Goal: Task Accomplishment & Management: Use online tool/utility

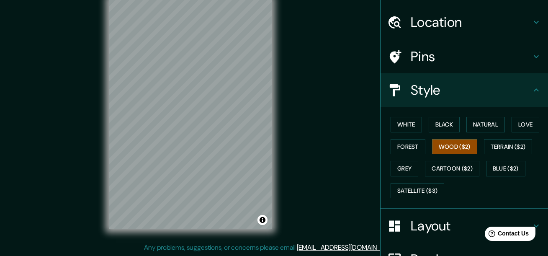
scroll to position [3, 0]
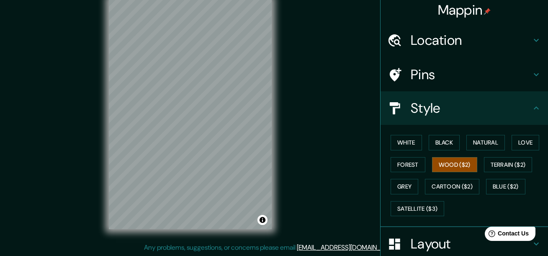
click at [524, 78] on h4 "Pins" at bounding box center [470, 74] width 120 height 17
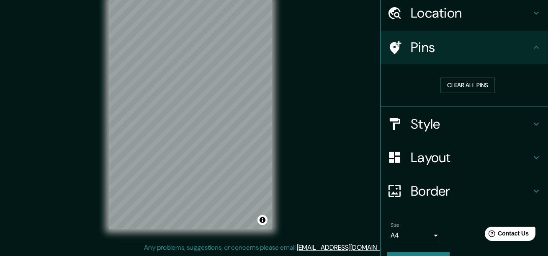
scroll to position [45, 0]
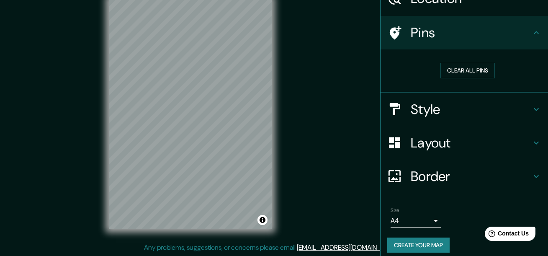
click at [531, 179] on icon at bounding box center [536, 176] width 10 height 10
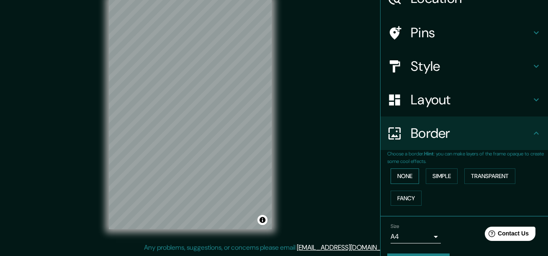
click at [402, 179] on button "None" at bounding box center [404, 175] width 28 height 15
click at [433, 177] on button "Simple" at bounding box center [441, 175] width 32 height 15
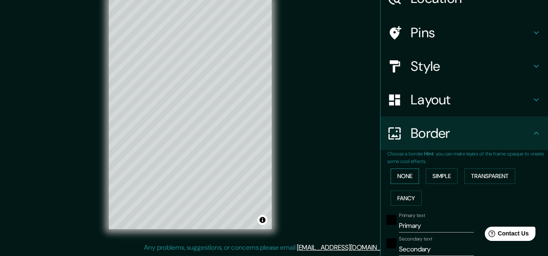
click at [400, 177] on button "None" at bounding box center [404, 175] width 28 height 15
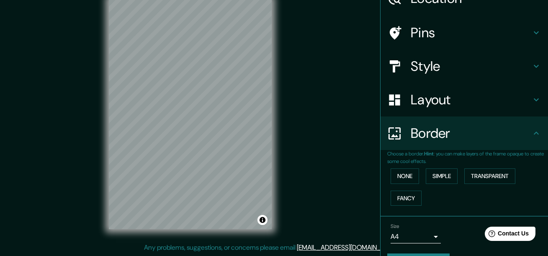
click at [531, 99] on icon at bounding box center [536, 100] width 10 height 10
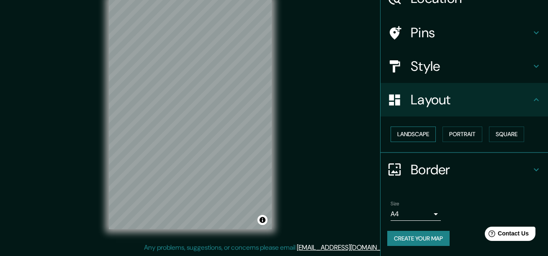
click at [419, 136] on button "Landscape" at bounding box center [412, 133] width 45 height 15
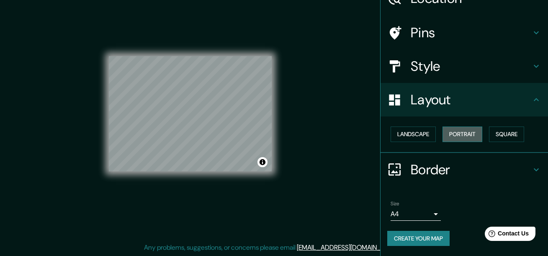
click at [458, 135] on button "Portrait" at bounding box center [462, 133] width 40 height 15
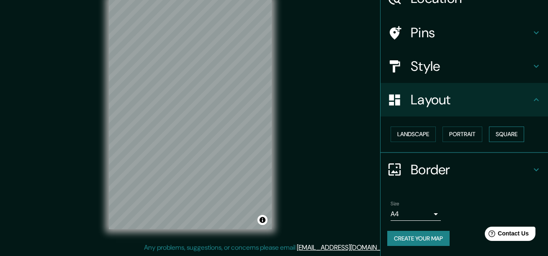
click at [499, 132] on button "Square" at bounding box center [506, 133] width 35 height 15
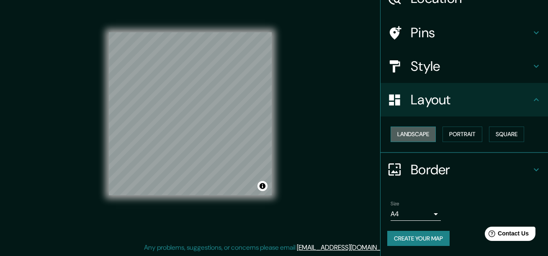
click at [407, 136] on button "Landscape" at bounding box center [412, 133] width 45 height 15
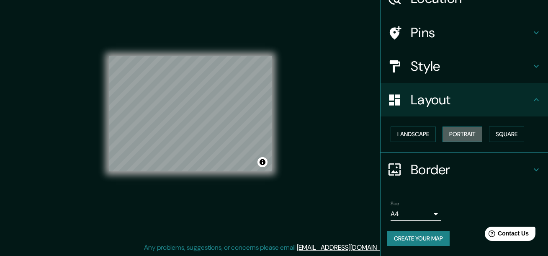
click at [450, 132] on button "Portrait" at bounding box center [462, 133] width 40 height 15
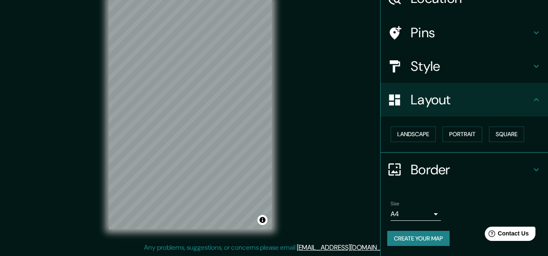
click at [531, 61] on icon at bounding box center [536, 66] width 10 height 10
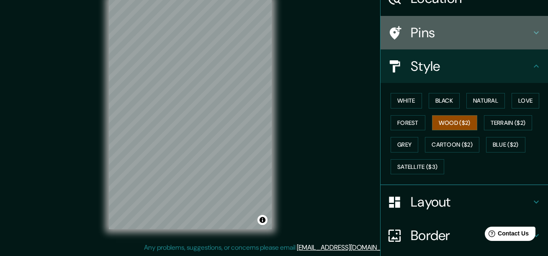
click at [531, 28] on icon at bounding box center [536, 33] width 10 height 10
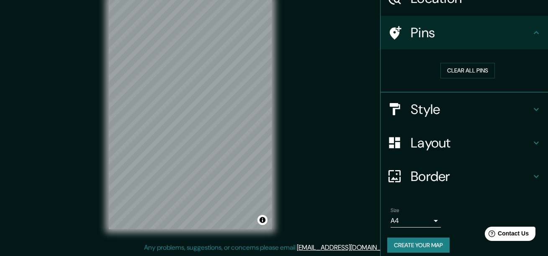
scroll to position [52, 0]
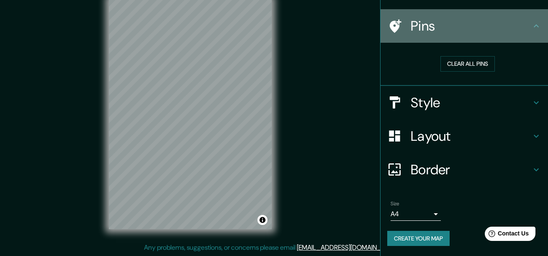
click at [532, 21] on div "Pins" at bounding box center [463, 25] width 167 height 33
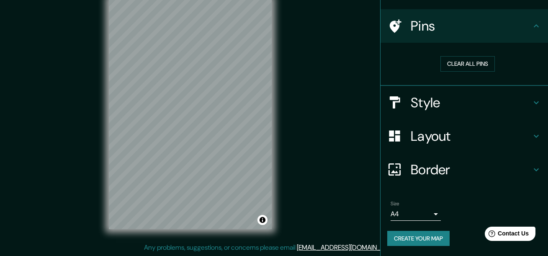
click at [531, 140] on icon at bounding box center [536, 136] width 10 height 10
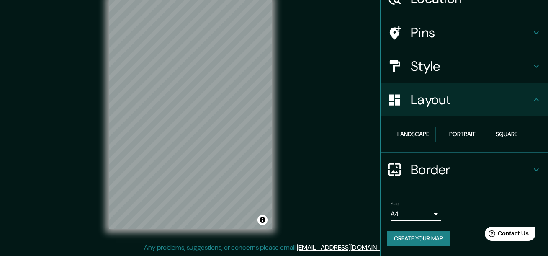
scroll to position [45, 0]
click at [524, 171] on h4 "Border" at bounding box center [470, 169] width 120 height 17
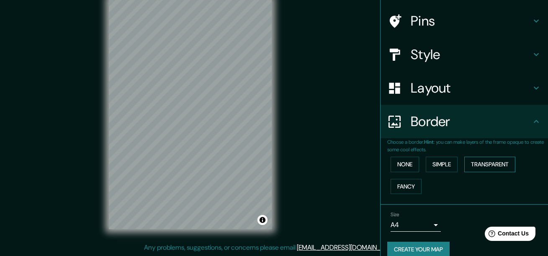
scroll to position [68, 0]
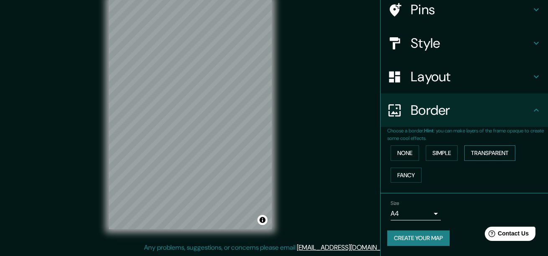
click at [480, 155] on button "Transparent" at bounding box center [489, 152] width 51 height 15
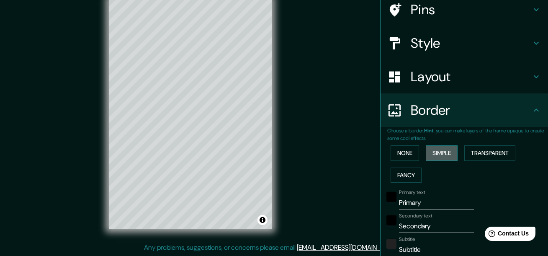
click at [445, 151] on button "Simple" at bounding box center [441, 152] width 32 height 15
click at [399, 152] on button "None" at bounding box center [404, 152] width 28 height 15
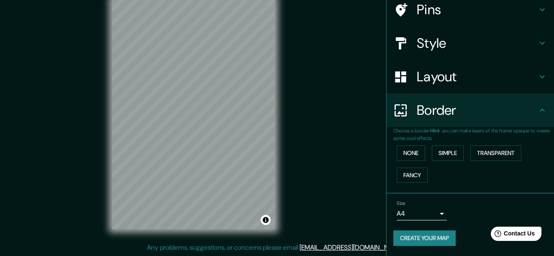
click at [426, 215] on body "Mappin Location [GEOGRAPHIC_DATA], [GEOGRAPHIC_DATA], [GEOGRAPHIC_DATA] Pins St…" at bounding box center [277, 113] width 554 height 256
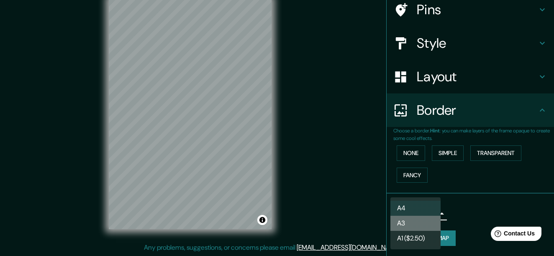
click at [422, 228] on li "A3" at bounding box center [415, 222] width 50 height 15
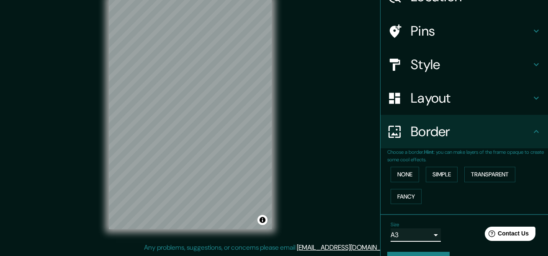
scroll to position [0, 0]
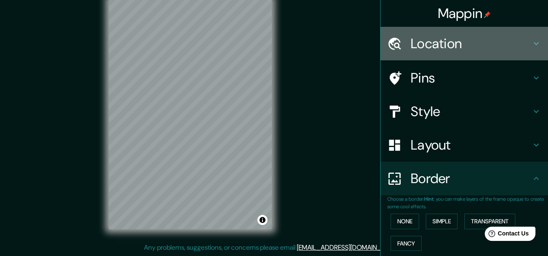
click at [483, 48] on h4 "Location" at bounding box center [470, 43] width 120 height 17
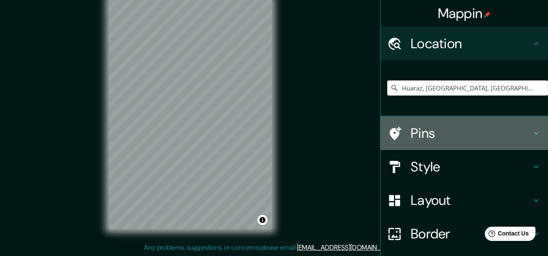
click at [447, 128] on h4 "Pins" at bounding box center [470, 133] width 120 height 17
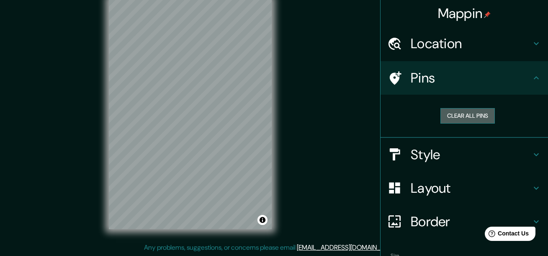
click at [455, 120] on button "Clear all pins" at bounding box center [467, 115] width 54 height 15
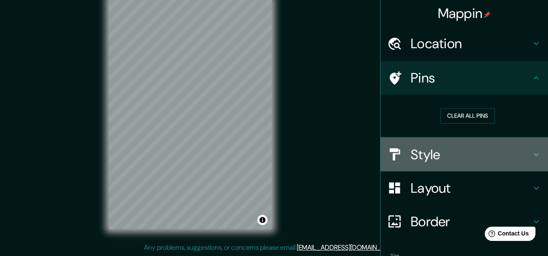
click at [443, 147] on h4 "Style" at bounding box center [470, 154] width 120 height 17
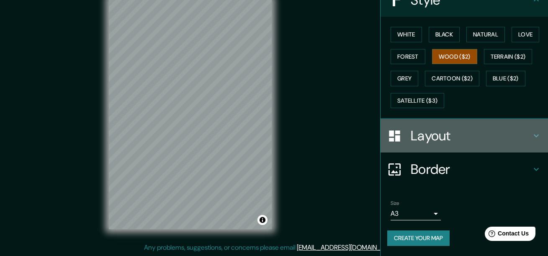
click at [450, 139] on h4 "Layout" at bounding box center [470, 135] width 120 height 17
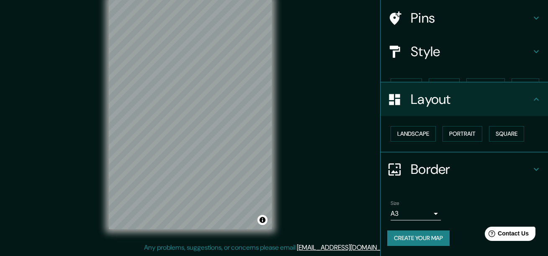
scroll to position [45, 0]
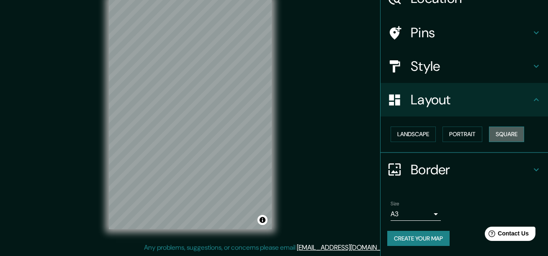
click at [491, 136] on button "Square" at bounding box center [506, 133] width 35 height 15
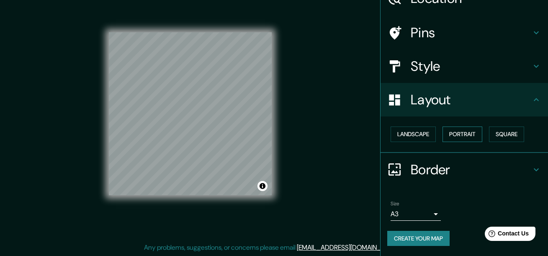
click at [463, 134] on button "Portrait" at bounding box center [462, 133] width 40 height 15
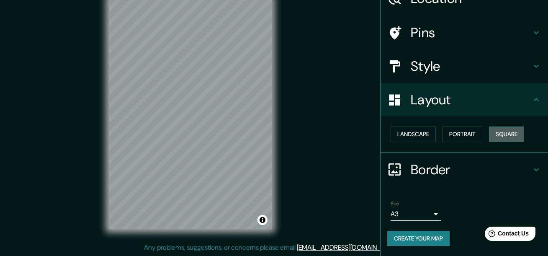
click at [503, 131] on button "Square" at bounding box center [506, 133] width 35 height 15
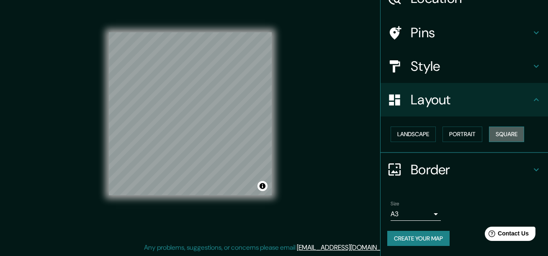
click at [503, 131] on button "Square" at bounding box center [506, 133] width 35 height 15
click at [405, 132] on button "Landscape" at bounding box center [412, 133] width 45 height 15
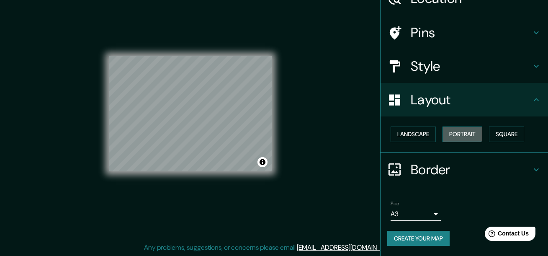
click at [443, 127] on button "Portrait" at bounding box center [462, 133] width 40 height 15
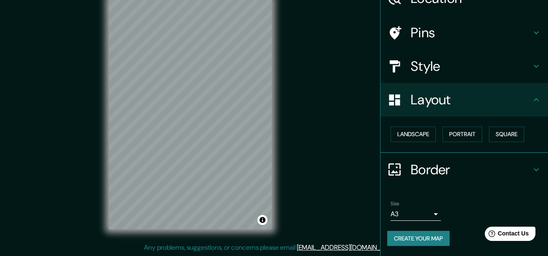
click at [493, 160] on div "Border" at bounding box center [463, 169] width 167 height 33
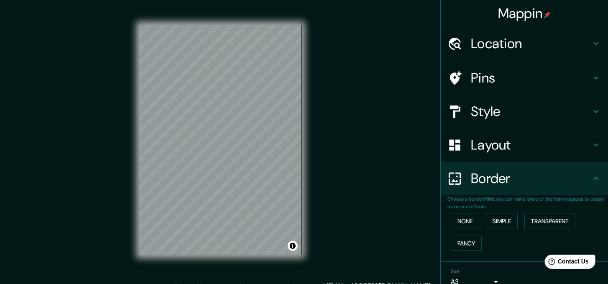
scroll to position [0, 0]
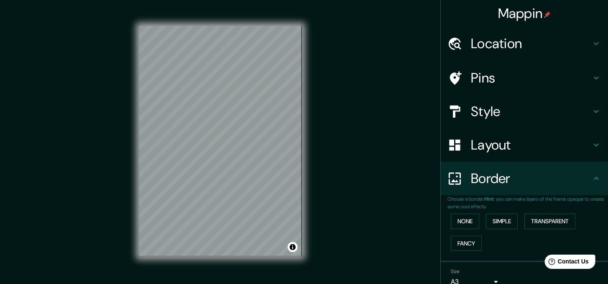
click at [523, 45] on h4 "Location" at bounding box center [531, 43] width 120 height 17
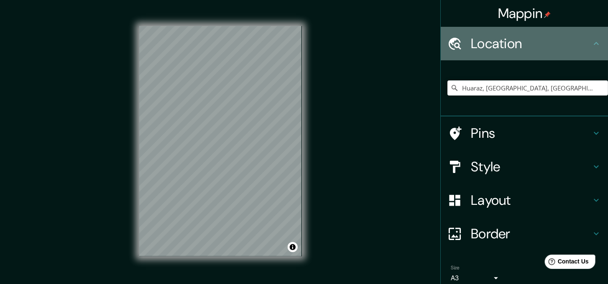
click at [523, 45] on h4 "Location" at bounding box center [531, 43] width 120 height 17
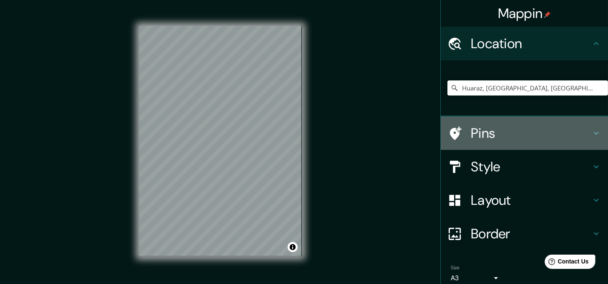
click at [520, 136] on h4 "Pins" at bounding box center [531, 133] width 120 height 17
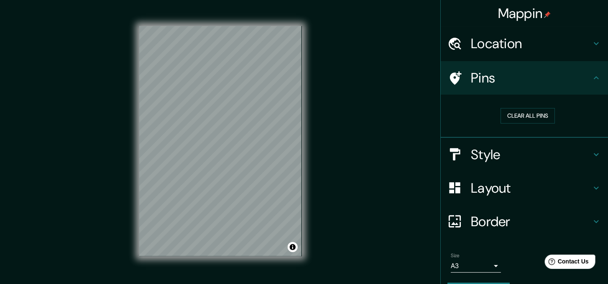
click at [515, 156] on h4 "Style" at bounding box center [531, 154] width 120 height 17
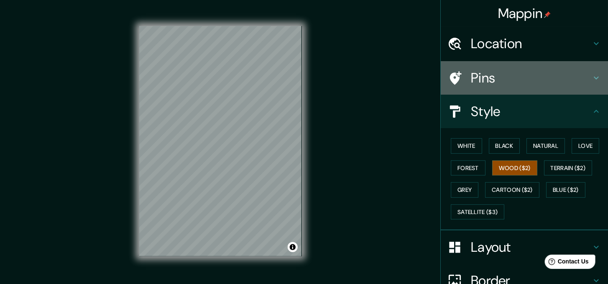
click at [494, 79] on h4 "Pins" at bounding box center [531, 77] width 120 height 17
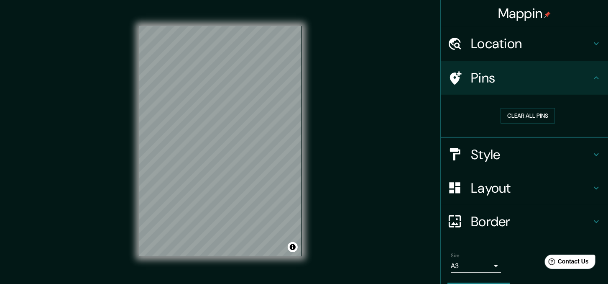
click at [495, 187] on h4 "Layout" at bounding box center [531, 187] width 120 height 17
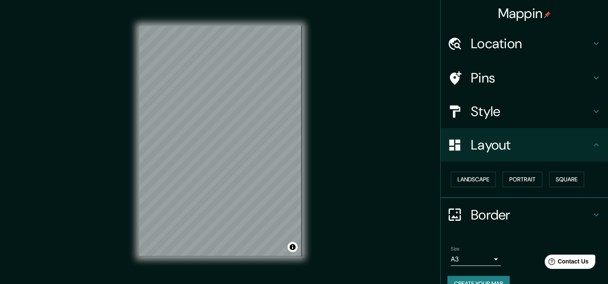
click at [507, 218] on h4 "Border" at bounding box center [531, 214] width 120 height 17
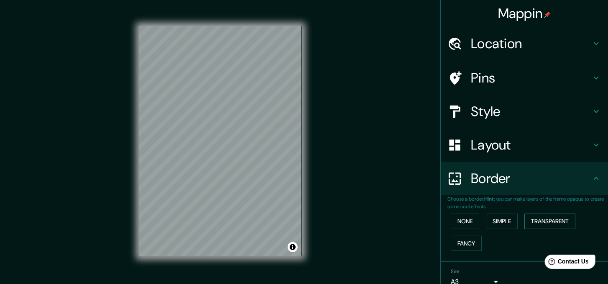
click at [540, 220] on button "Transparent" at bounding box center [550, 220] width 51 height 15
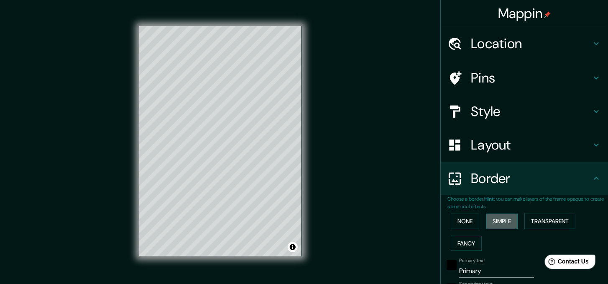
click at [501, 221] on button "Simple" at bounding box center [502, 220] width 32 height 15
click at [461, 222] on button "None" at bounding box center [465, 220] width 28 height 15
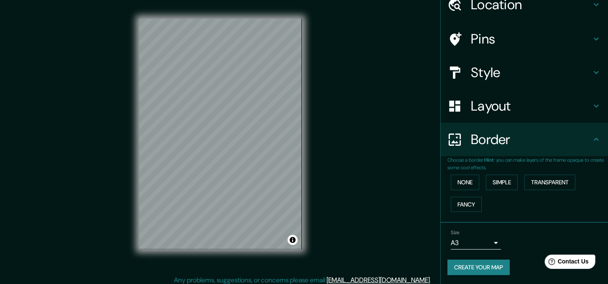
scroll to position [11, 0]
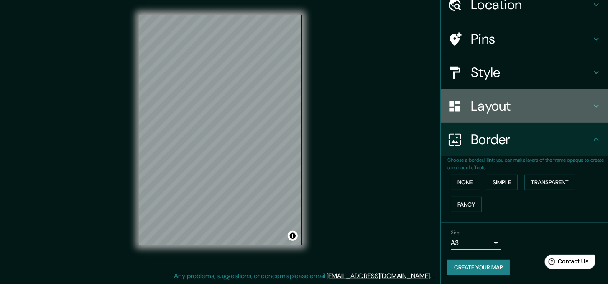
click at [521, 95] on div "Layout" at bounding box center [524, 105] width 167 height 33
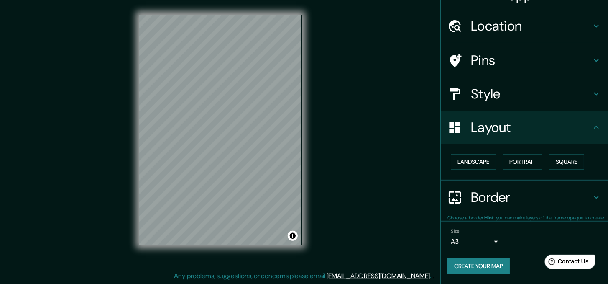
scroll to position [15, 0]
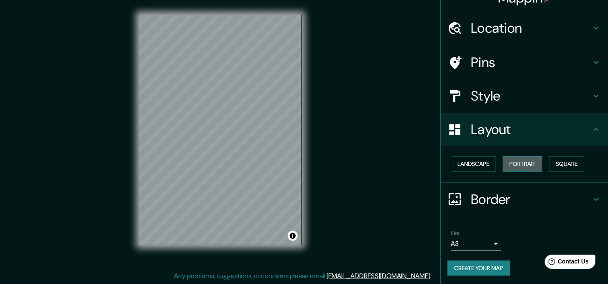
click at [519, 162] on button "Portrait" at bounding box center [523, 163] width 40 height 15
click at [547, 163] on button "Square" at bounding box center [566, 163] width 35 height 15
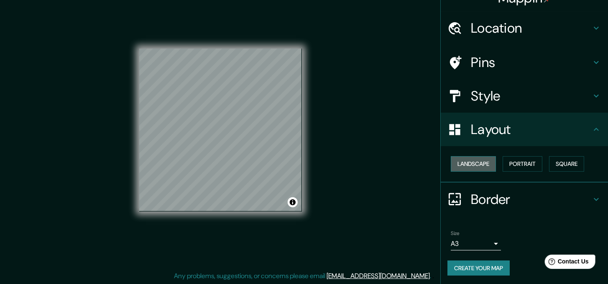
click at [466, 163] on button "Landscape" at bounding box center [473, 163] width 45 height 15
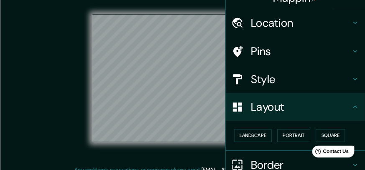
scroll to position [16, 0]
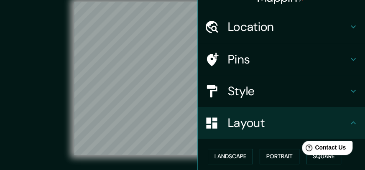
click at [64, 59] on div "© Mapbox © OpenStreetMap Improve this map" at bounding box center [182, 78] width 329 height 153
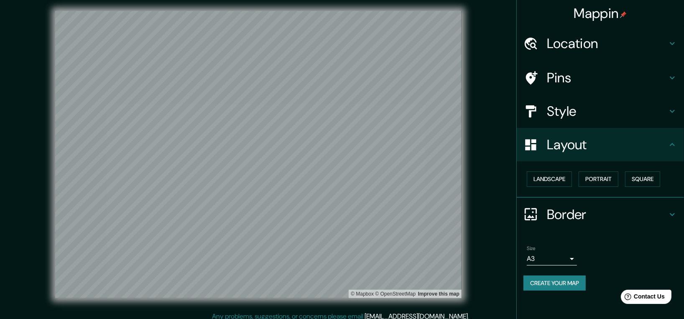
scroll to position [0, 0]
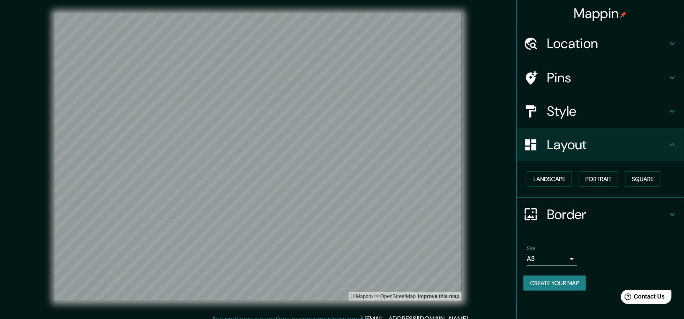
click at [547, 138] on h4 "Layout" at bounding box center [607, 144] width 120 height 17
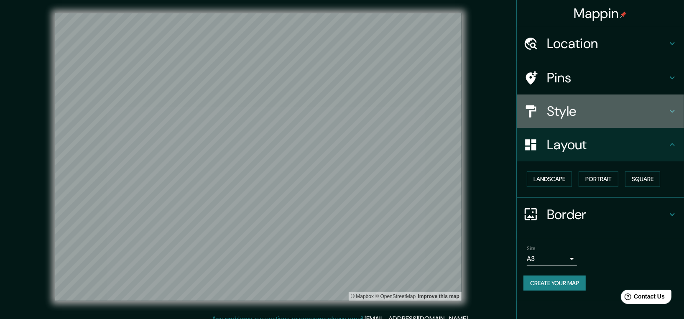
click at [547, 118] on h4 "Style" at bounding box center [607, 111] width 120 height 17
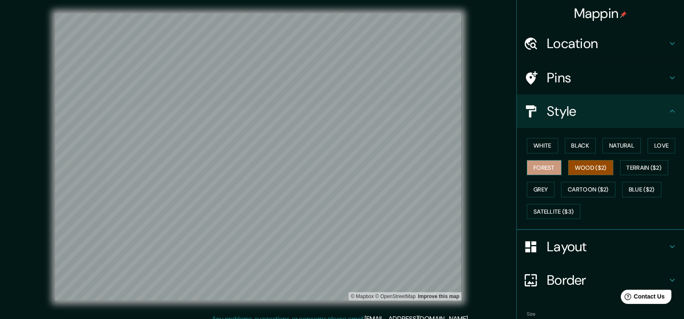
click at [533, 165] on button "Forest" at bounding box center [544, 167] width 35 height 15
click at [540, 144] on button "White" at bounding box center [542, 145] width 31 height 15
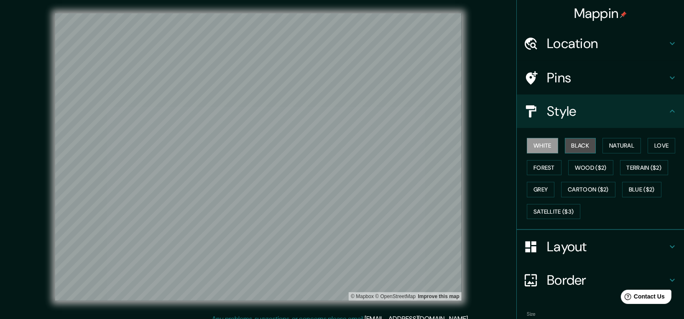
click at [547, 142] on button "Black" at bounding box center [580, 145] width 31 height 15
click at [547, 141] on button "Natural" at bounding box center [622, 145] width 38 height 15
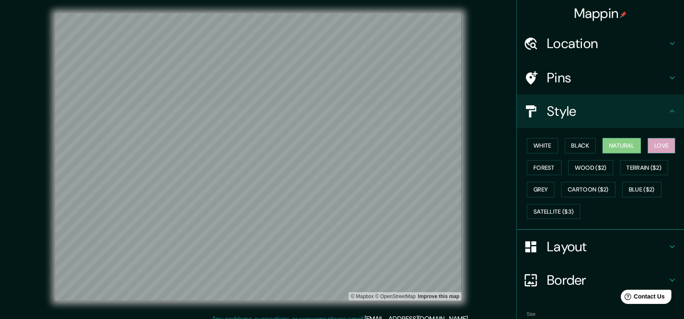
click at [547, 143] on button "Love" at bounding box center [662, 145] width 28 height 15
click at [547, 164] on button "Terrain ($2)" at bounding box center [644, 167] width 49 height 15
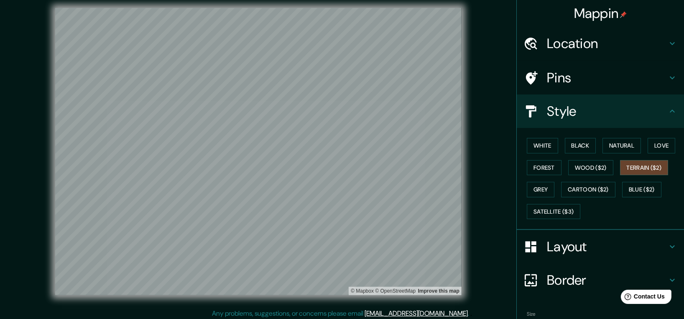
scroll to position [8, 0]
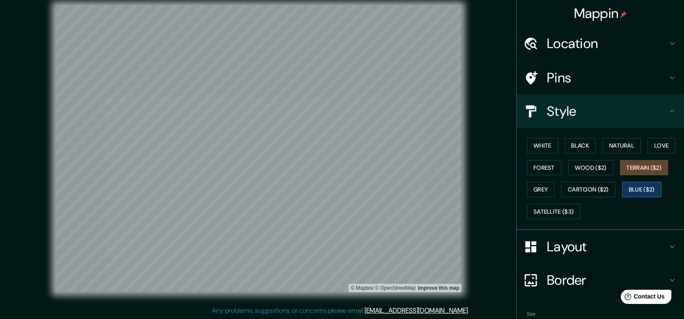
click at [547, 192] on button "Blue ($2)" at bounding box center [641, 189] width 39 height 15
click at [547, 189] on button "Cartoon ($2)" at bounding box center [588, 189] width 54 height 15
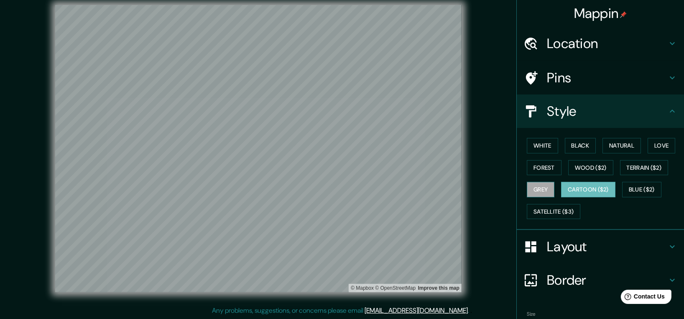
click at [534, 190] on button "Grey" at bounding box center [541, 189] width 28 height 15
click at [547, 160] on button "Wood ($2)" at bounding box center [590, 167] width 45 height 15
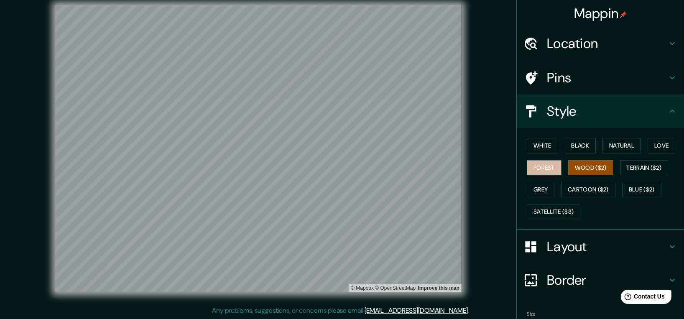
click at [543, 165] on button "Forest" at bounding box center [544, 167] width 35 height 15
click at [547, 142] on button "Love" at bounding box center [662, 145] width 28 height 15
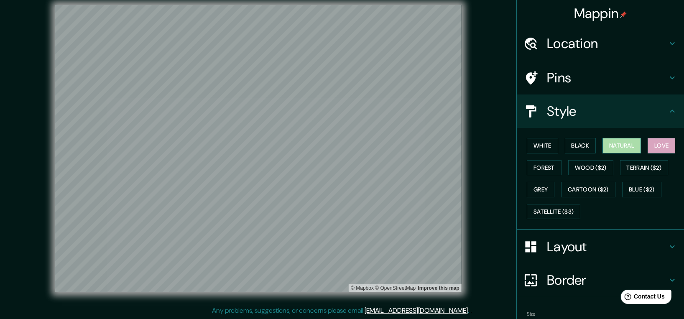
click at [547, 148] on button "Natural" at bounding box center [622, 145] width 38 height 15
click at [547, 148] on button "Black" at bounding box center [580, 145] width 31 height 15
click at [542, 148] on button "White" at bounding box center [542, 145] width 31 height 15
